Goal: Find specific page/section: Find specific page/section

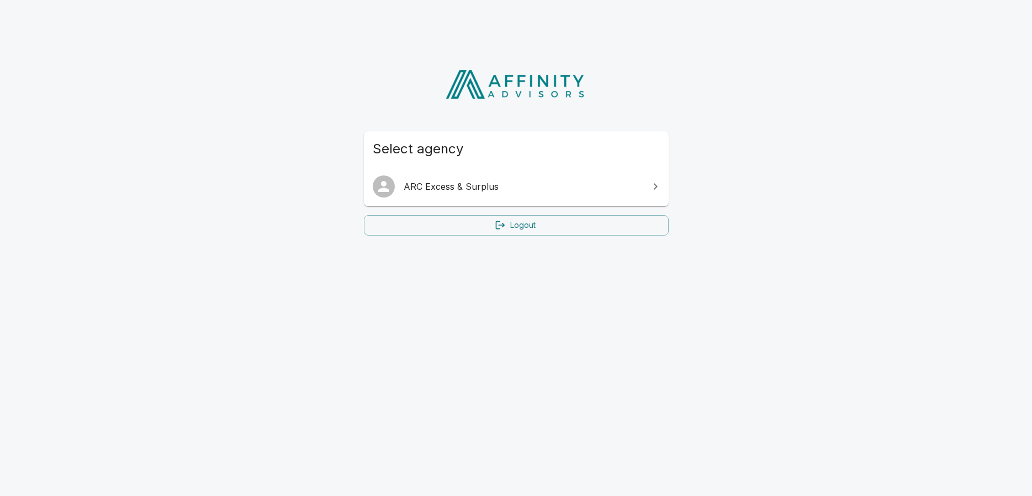
click at [497, 189] on span "ARC Excess & Surplus" at bounding box center [523, 186] width 239 height 13
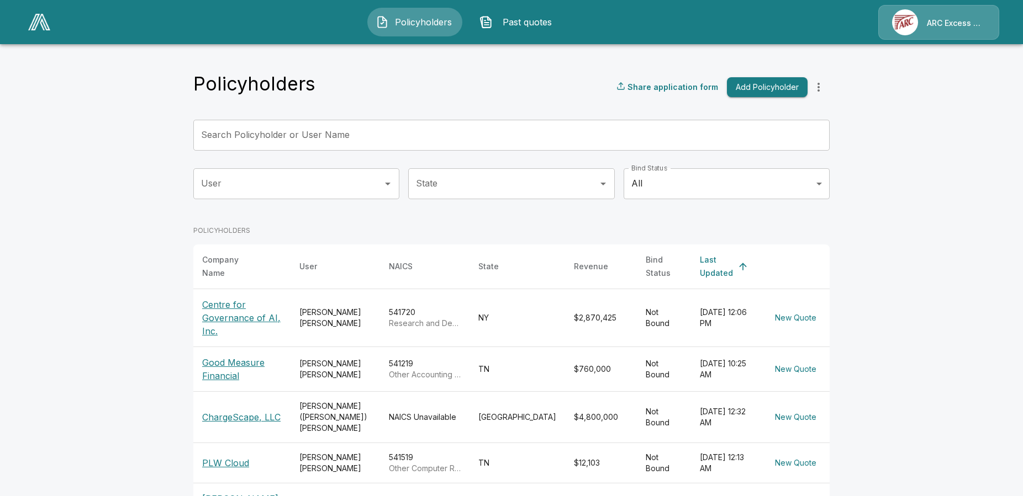
click at [333, 135] on input "Search Policyholder or User Name" at bounding box center [505, 135] width 624 height 31
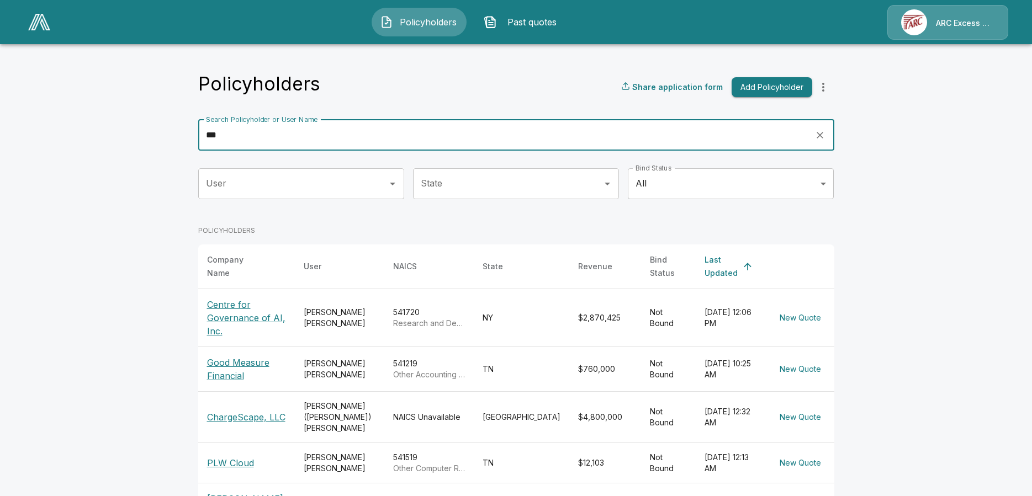
type input "***"
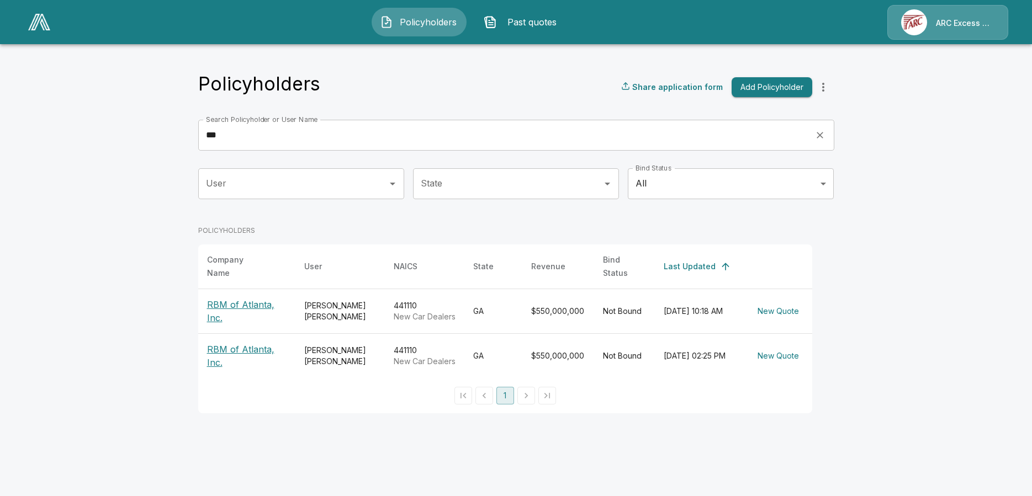
click at [229, 298] on p "RBM of Atlanta, Inc." at bounding box center [247, 311] width 80 height 27
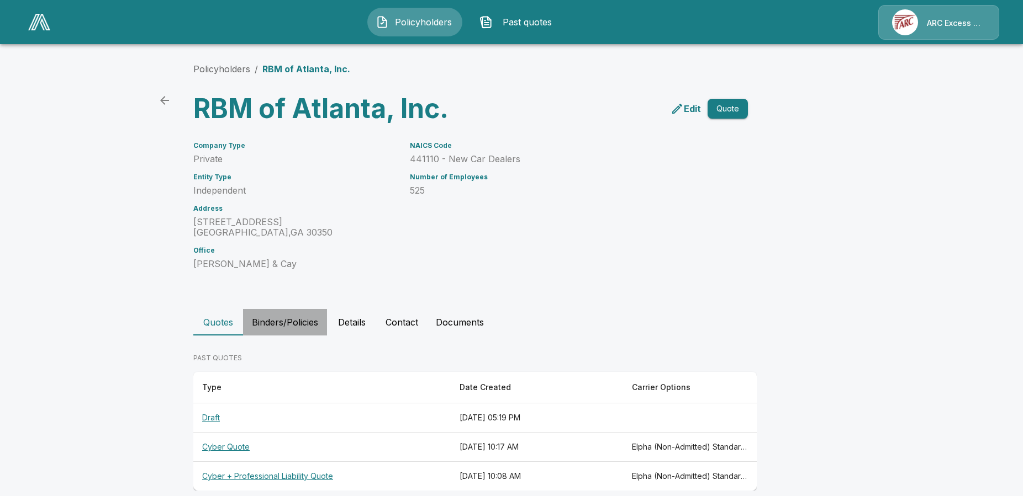
click at [297, 323] on button "Binders/Policies" at bounding box center [285, 322] width 84 height 27
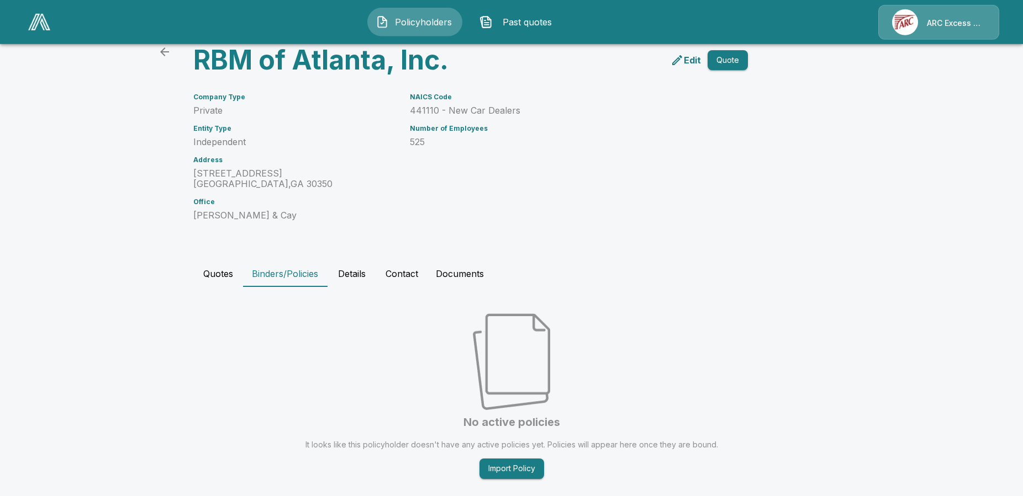
scroll to position [70, 0]
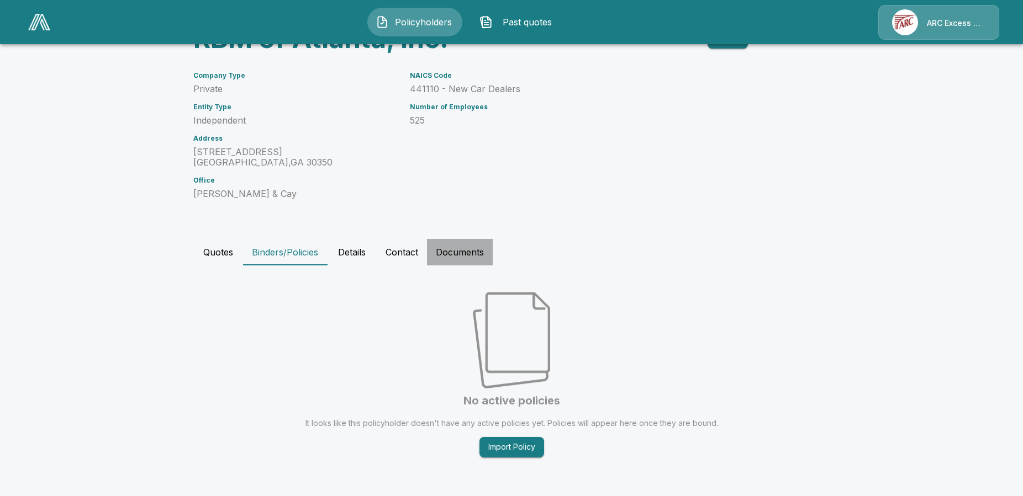
click at [478, 249] on button "Documents" at bounding box center [460, 252] width 66 height 27
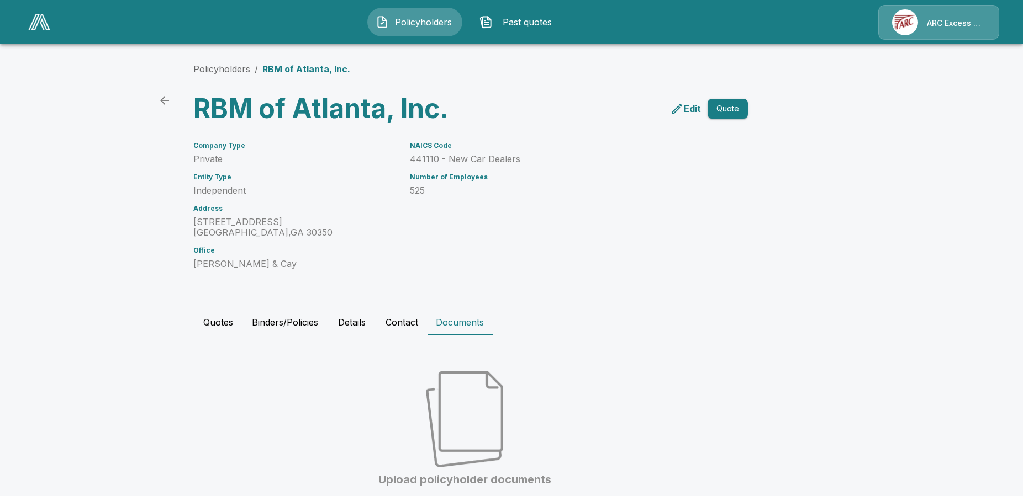
click at [229, 318] on button "Quotes" at bounding box center [218, 322] width 50 height 27
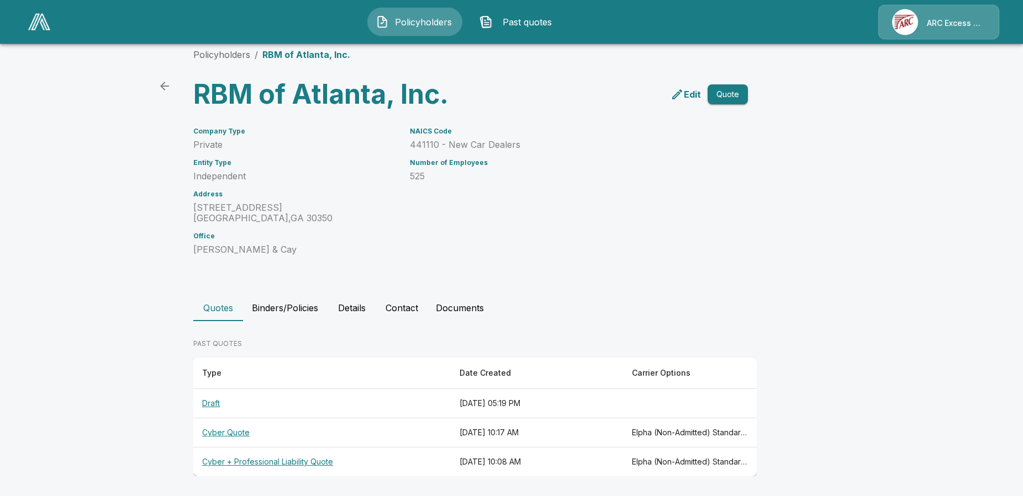
scroll to position [15, 0]
